Goal: Task Accomplishment & Management: Use online tool/utility

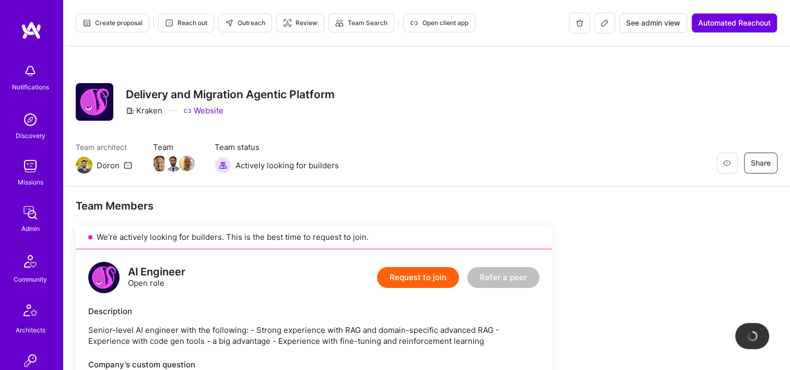
click at [655, 24] on span "See admin view" at bounding box center [653, 23] width 54 height 10
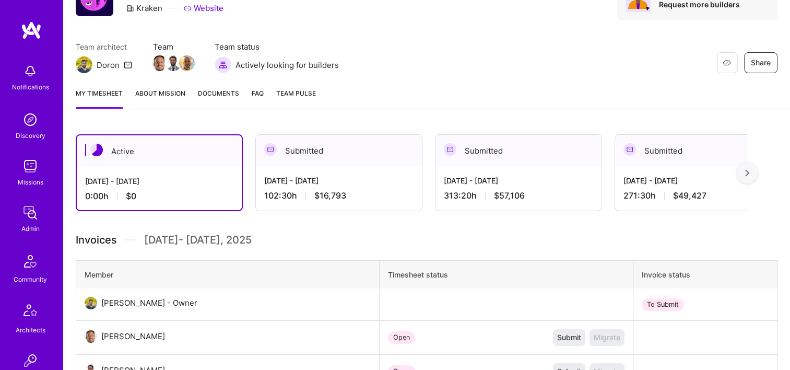
drag, startPoint x: 346, startPoint y: 184, endPoint x: 366, endPoint y: 211, distance: 33.2
click at [346, 184] on div "[DATE] - [DATE]" at bounding box center [338, 180] width 149 height 11
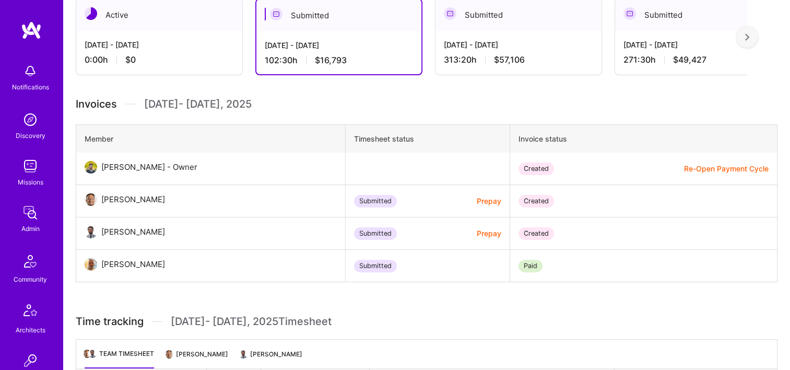
scroll to position [261, 0]
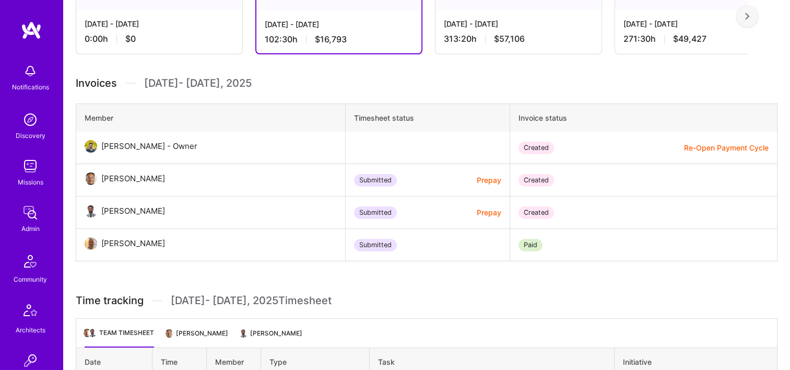
click at [712, 144] on button "Re-Open Payment Cycle" at bounding box center [726, 147] width 85 height 11
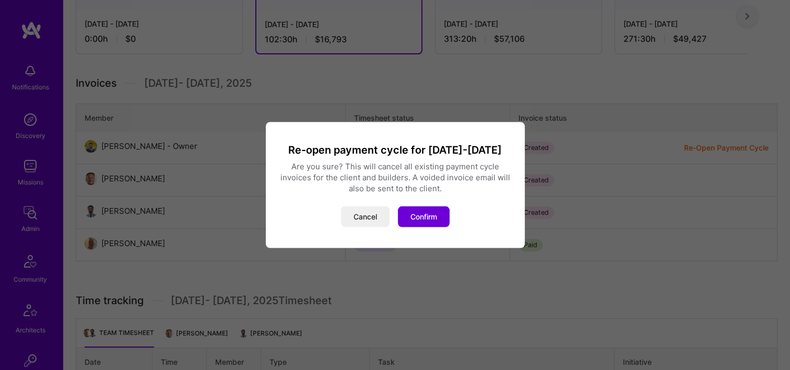
click at [436, 213] on button "Confirm" at bounding box center [424, 216] width 52 height 21
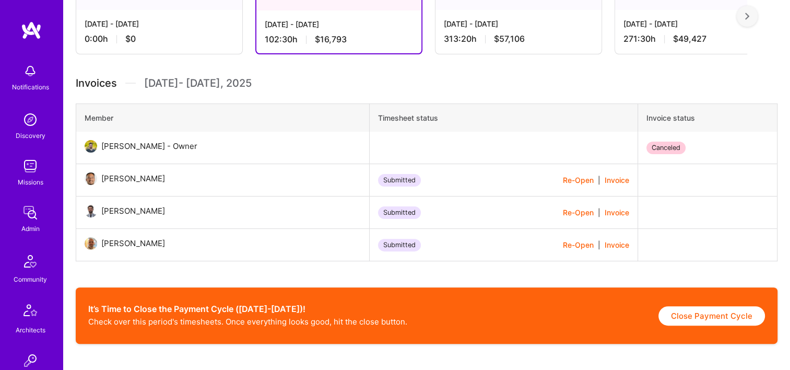
scroll to position [0, 0]
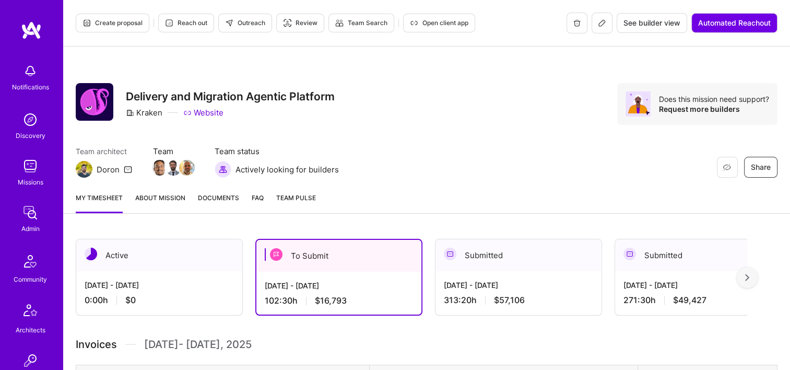
click at [234, 194] on span "Documents" at bounding box center [218, 197] width 41 height 11
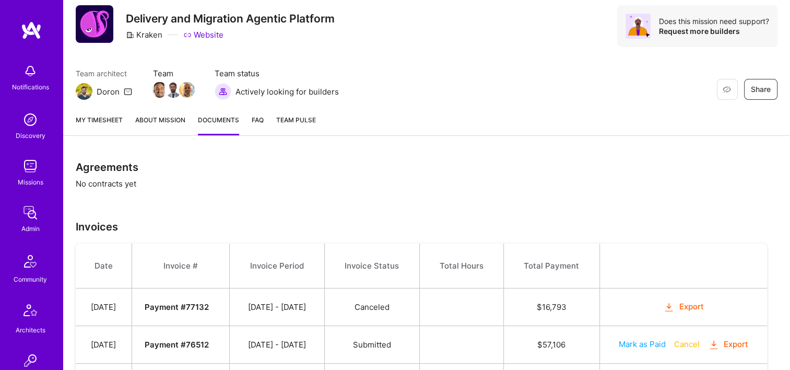
scroll to position [142, 0]
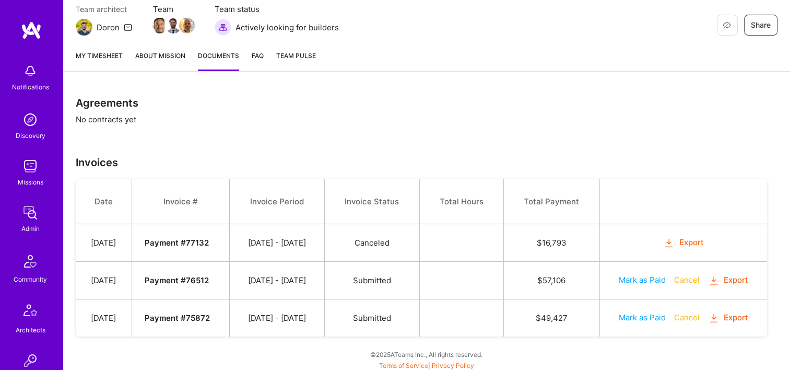
click at [682, 238] on button "Export" at bounding box center [684, 243] width 41 height 12
